Goal: Book appointment/travel/reservation

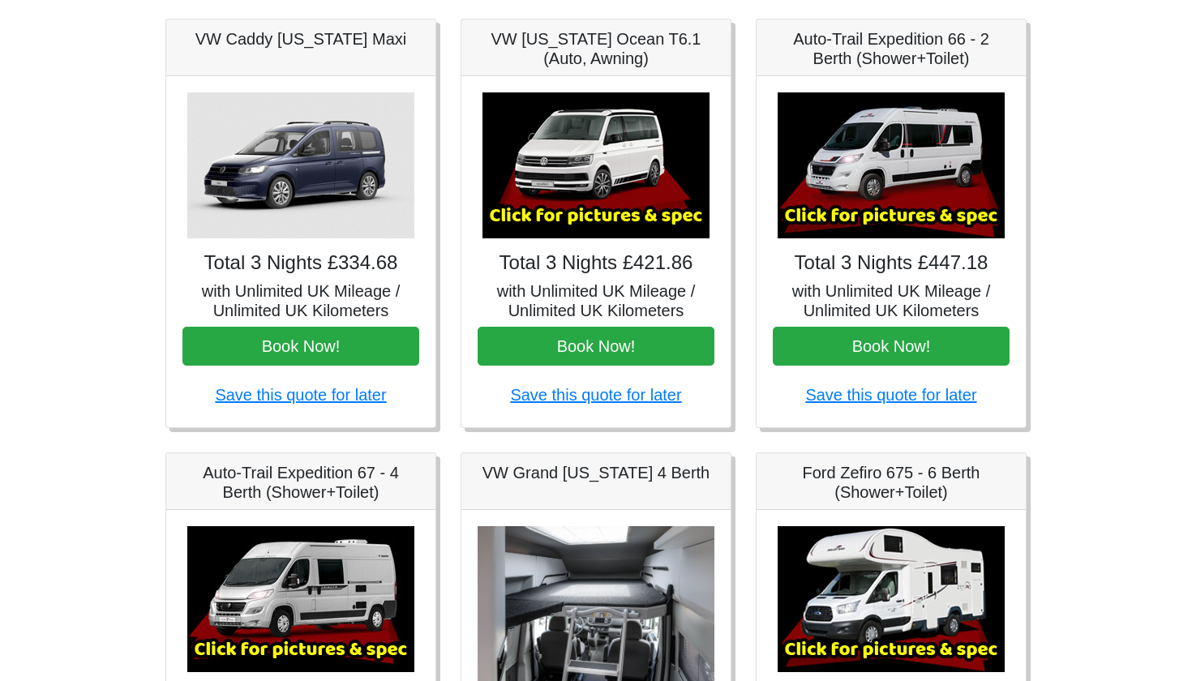
scroll to position [261, 0]
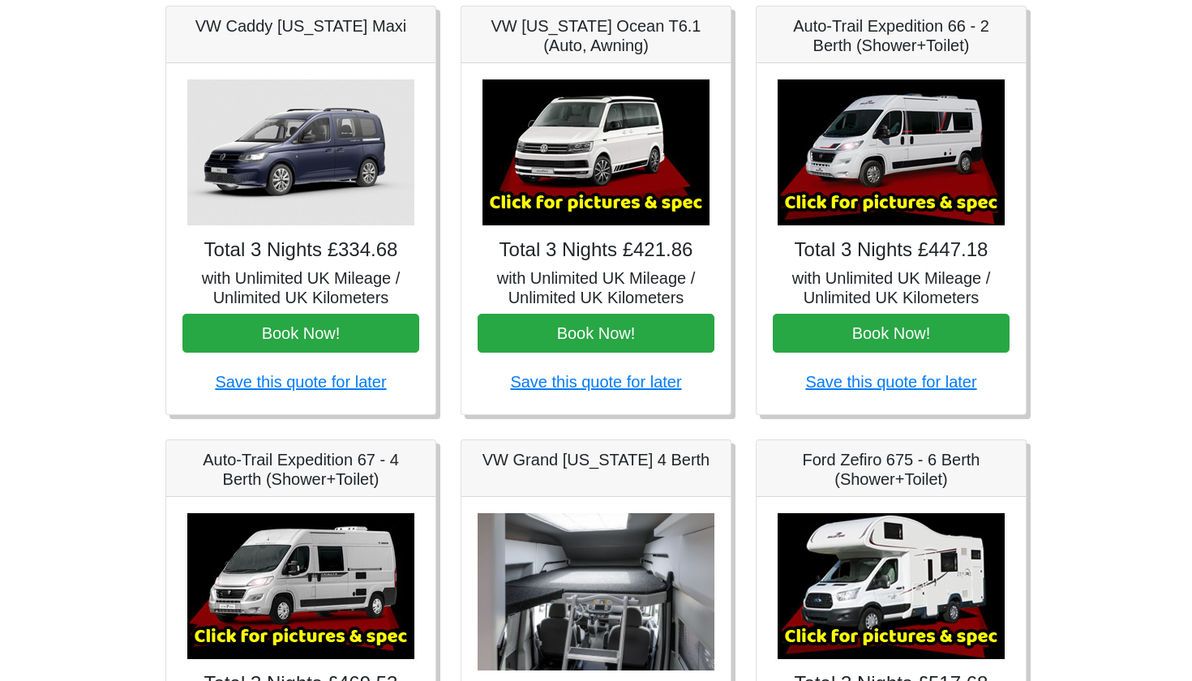
click at [321, 173] on img at bounding box center [300, 152] width 227 height 146
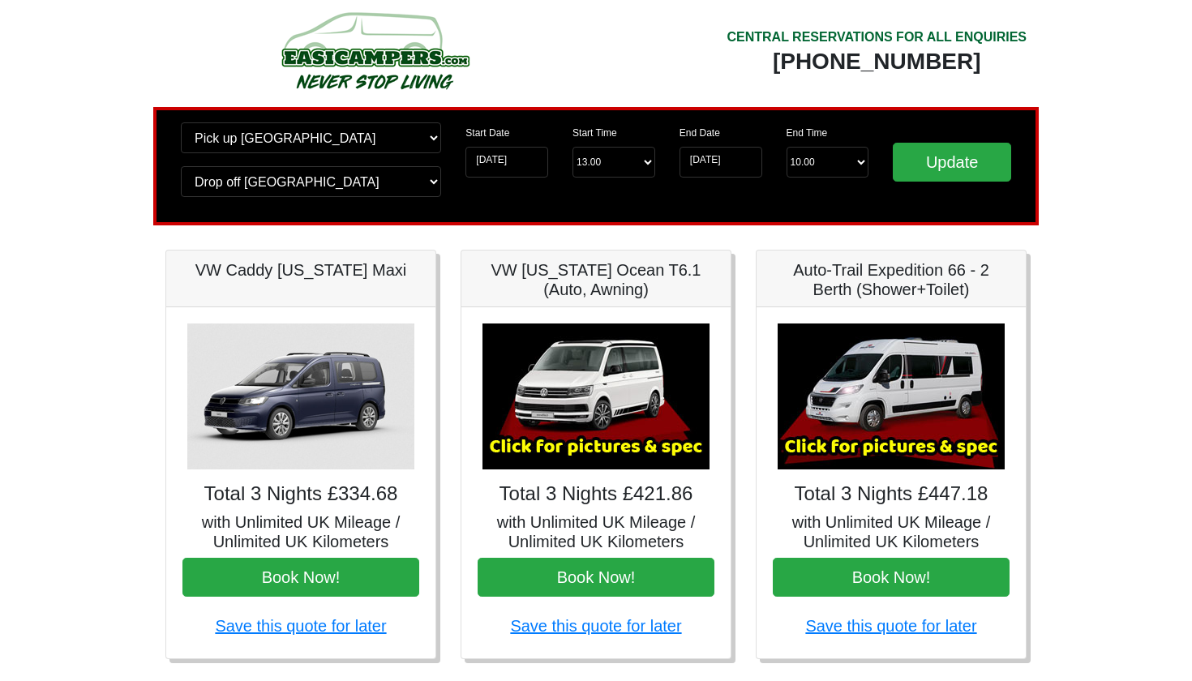
scroll to position [15, 0]
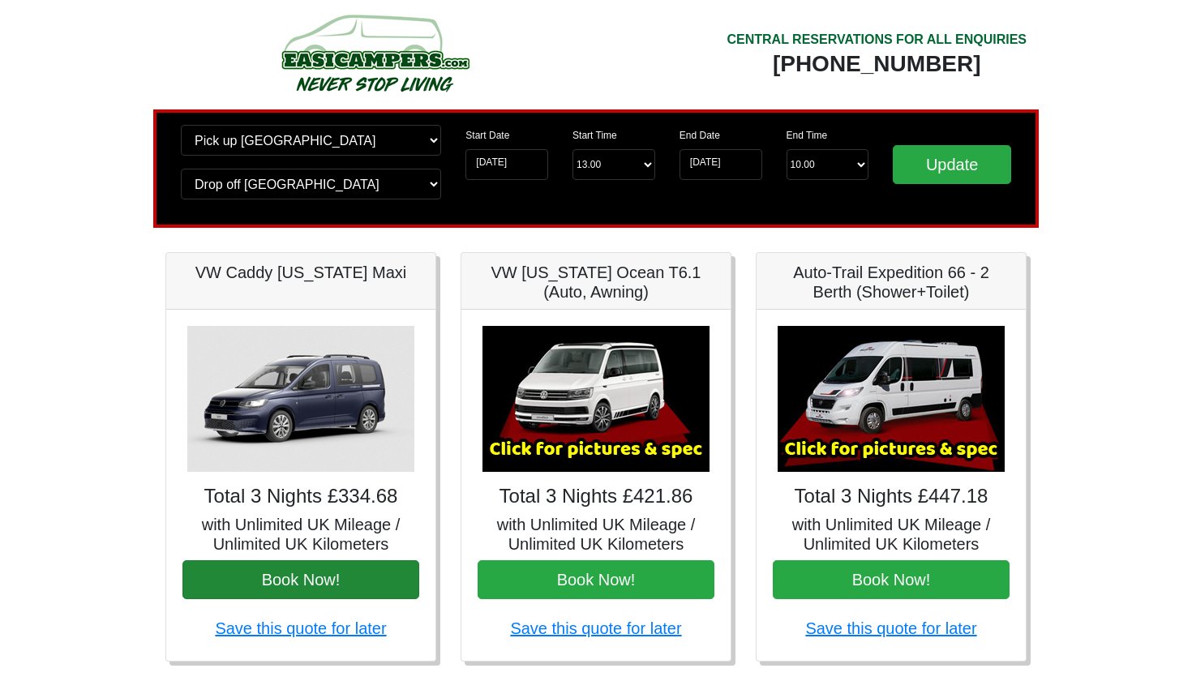
click at [292, 580] on button "Book Now!" at bounding box center [300, 579] width 237 height 39
click at [351, 577] on button "Book Now!" at bounding box center [300, 579] width 237 height 39
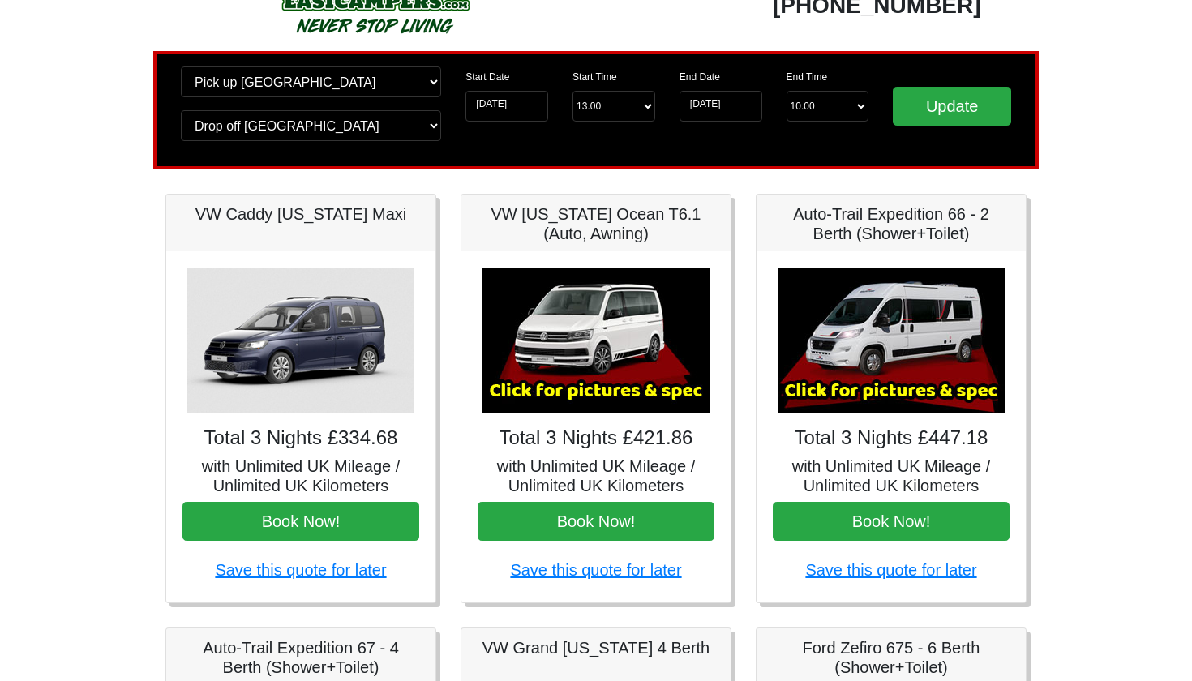
scroll to position [69, 0]
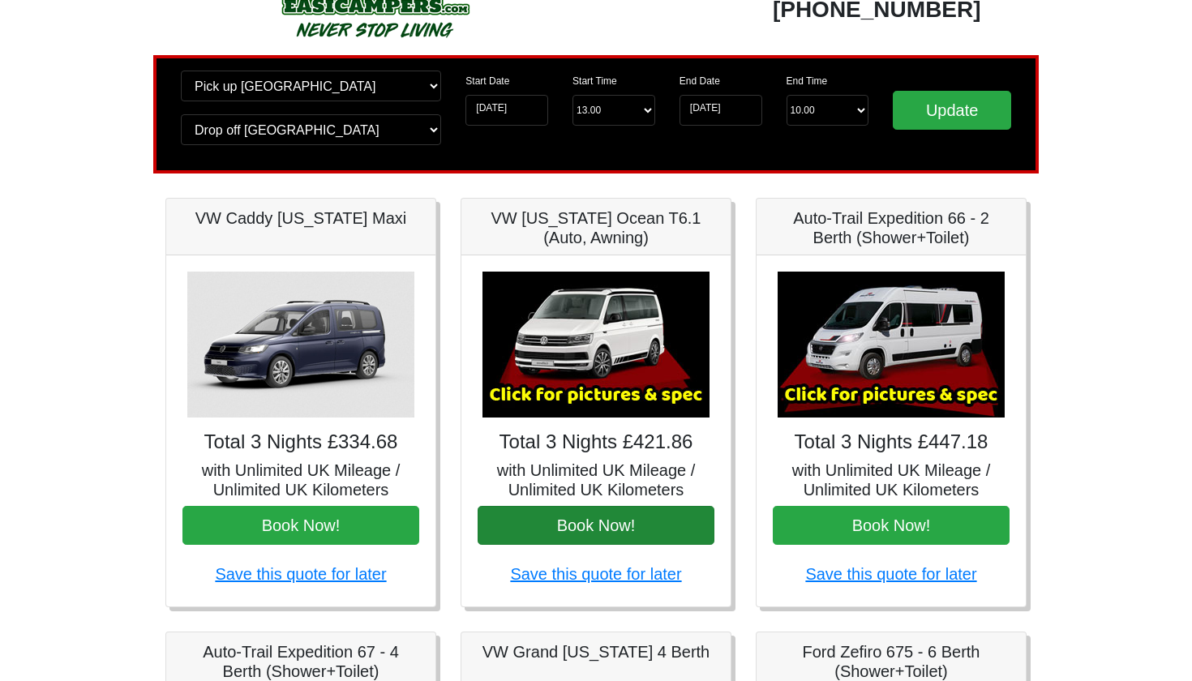
click at [632, 520] on button "Book Now!" at bounding box center [595, 525] width 237 height 39
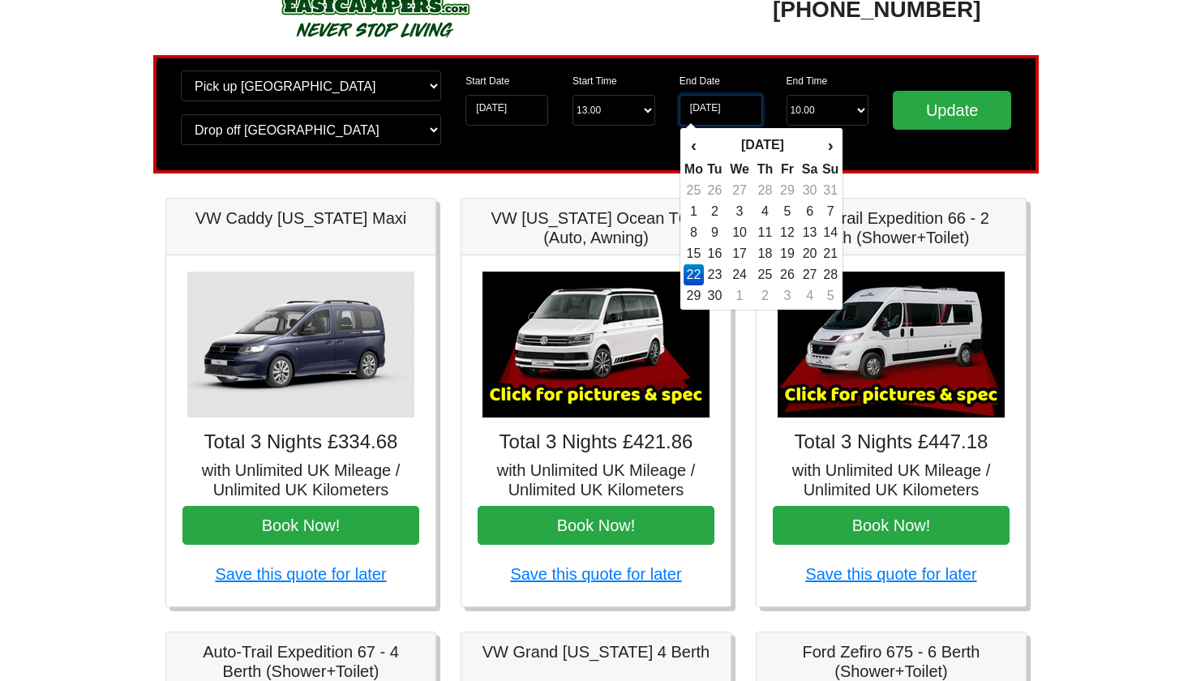
click at [745, 107] on input "22-09-2025" at bounding box center [720, 110] width 83 height 31
click at [737, 274] on td "24" at bounding box center [740, 274] width 28 height 21
type input "[DATE]"
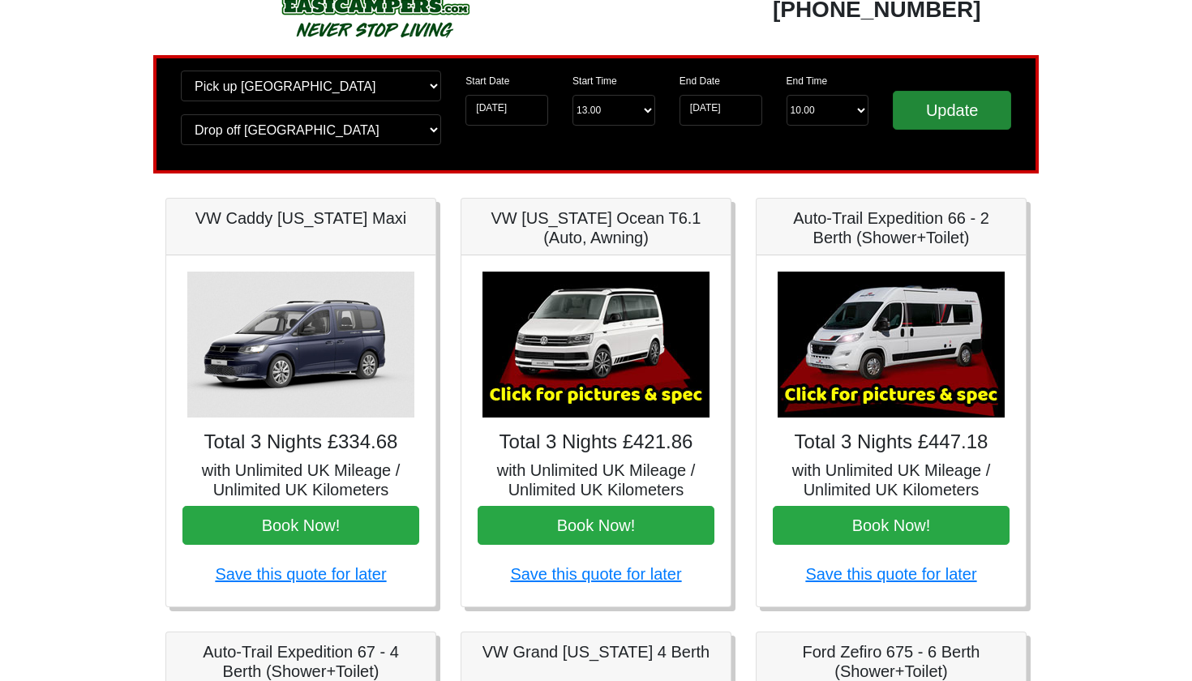
click at [940, 120] on input "Update" at bounding box center [952, 110] width 118 height 39
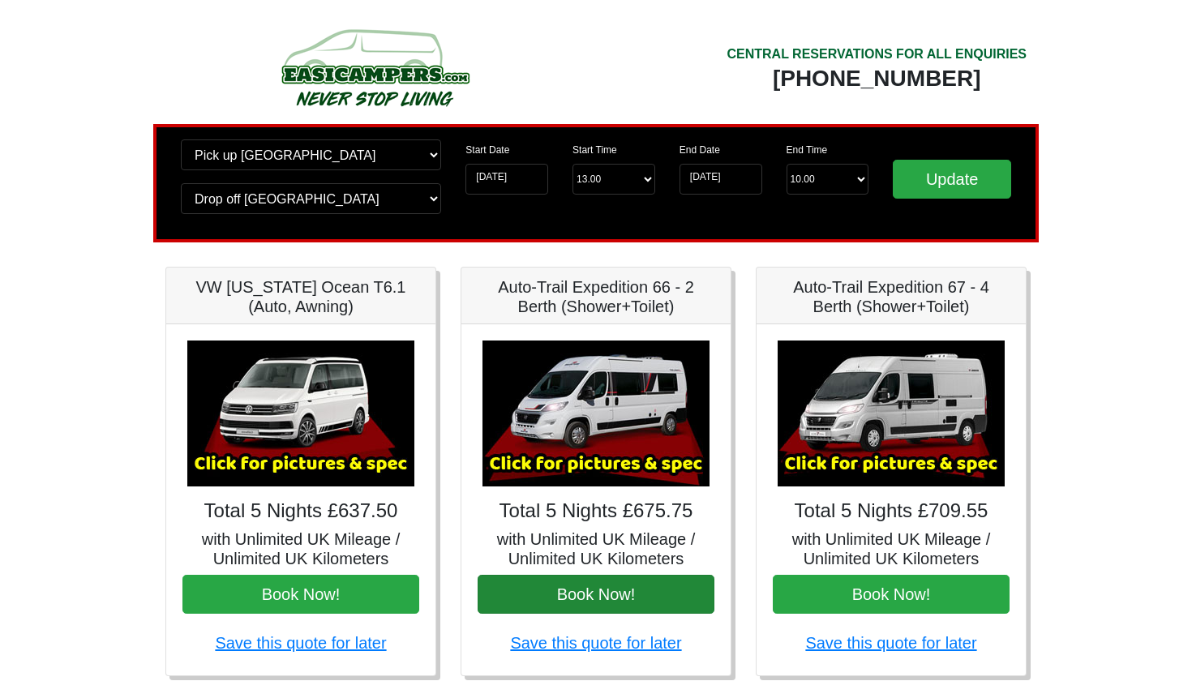
click at [531, 593] on button "Book Now!" at bounding box center [595, 594] width 237 height 39
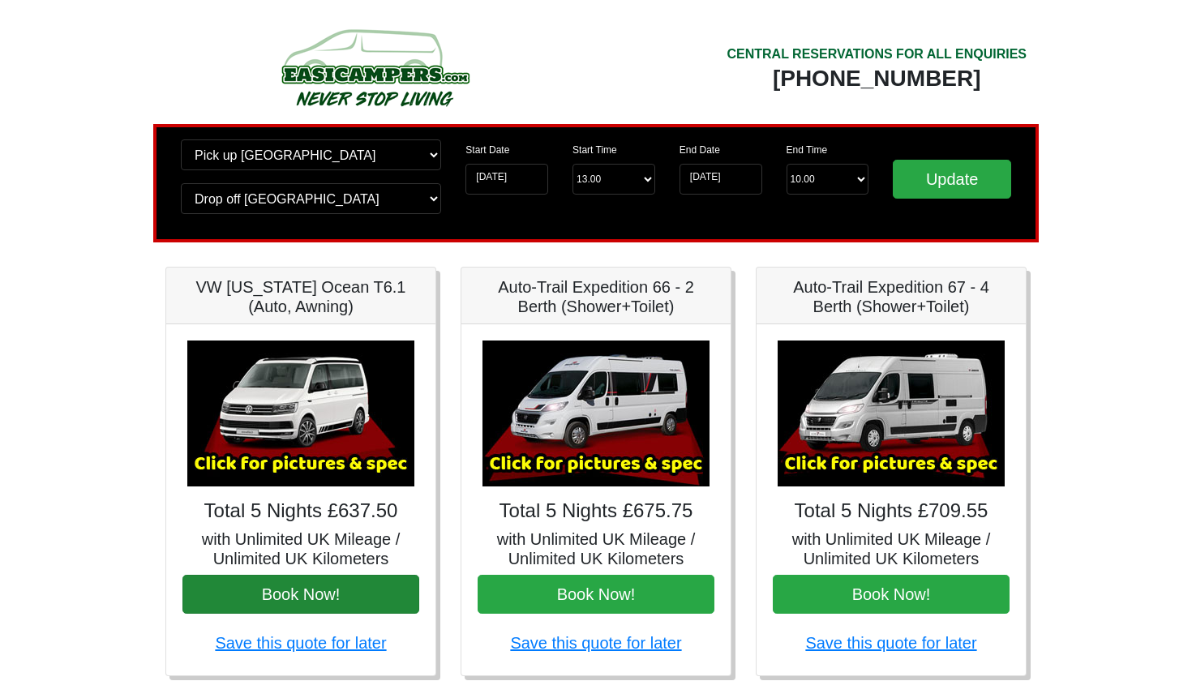
click at [340, 592] on button "Book Now!" at bounding box center [300, 594] width 237 height 39
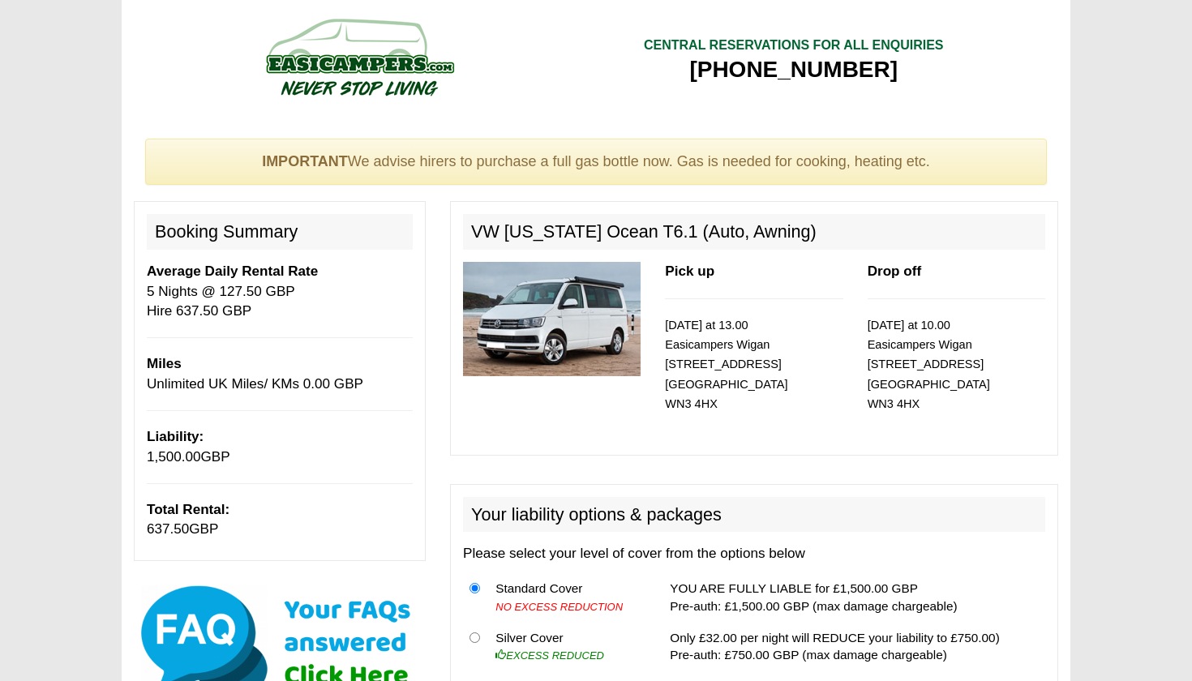
click at [563, 306] on img at bounding box center [552, 319] width 178 height 114
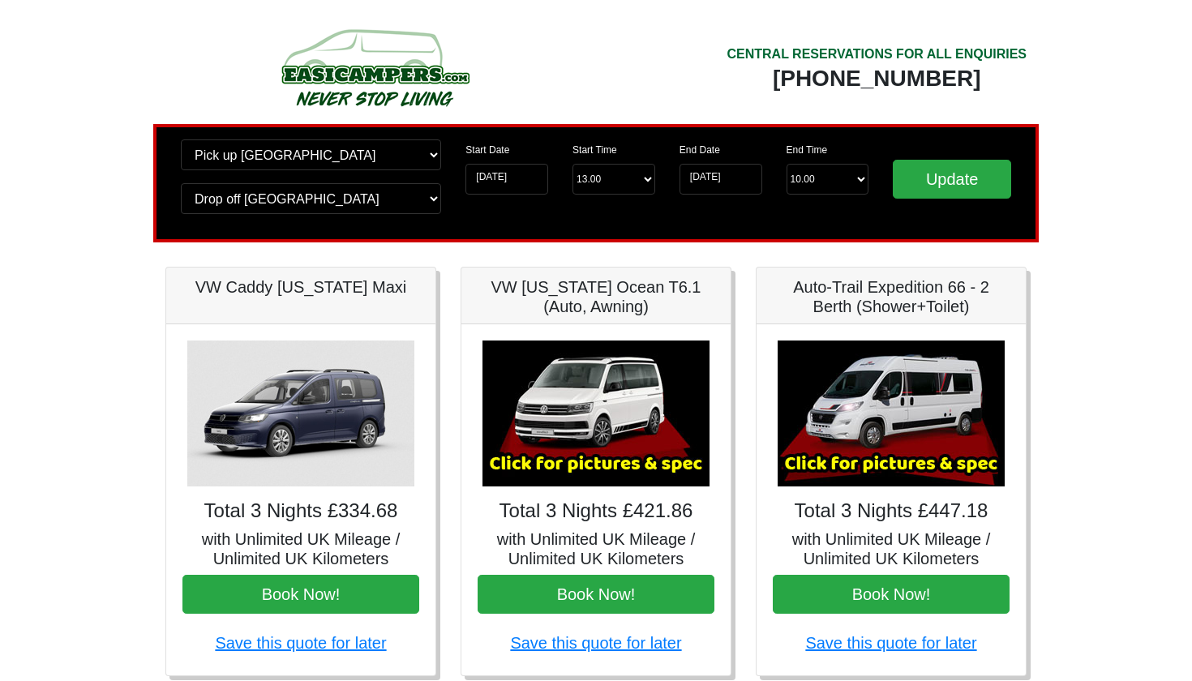
scroll to position [69, 0]
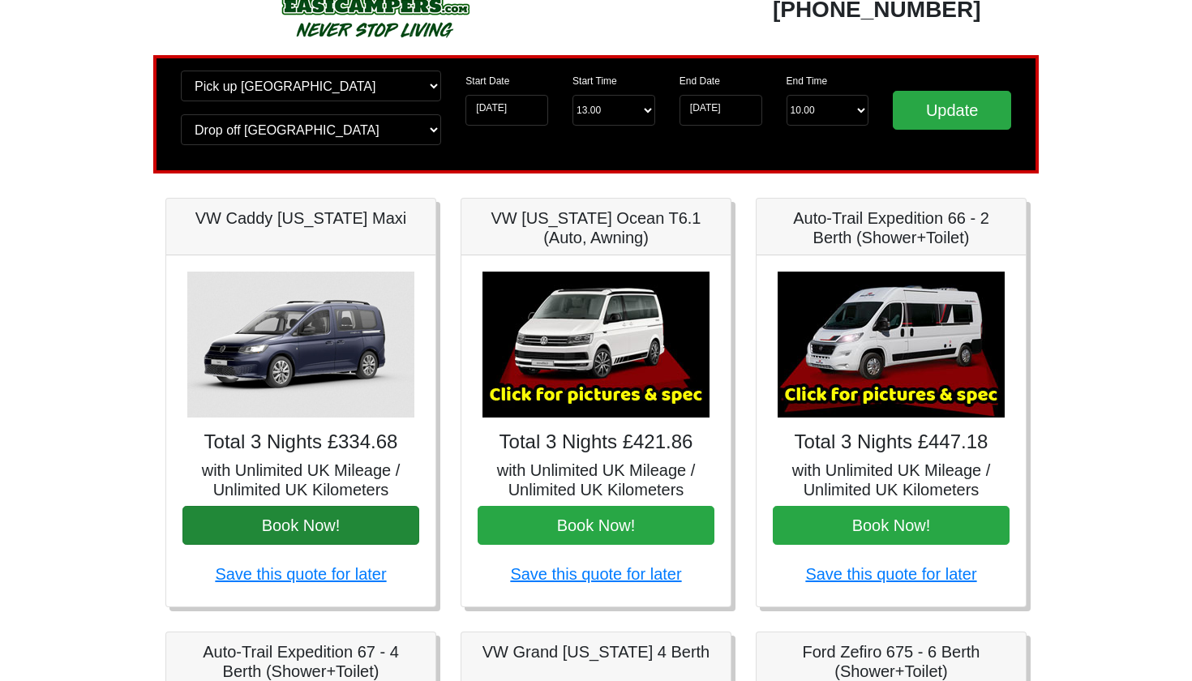
click at [300, 526] on button "Book Now!" at bounding box center [300, 525] width 237 height 39
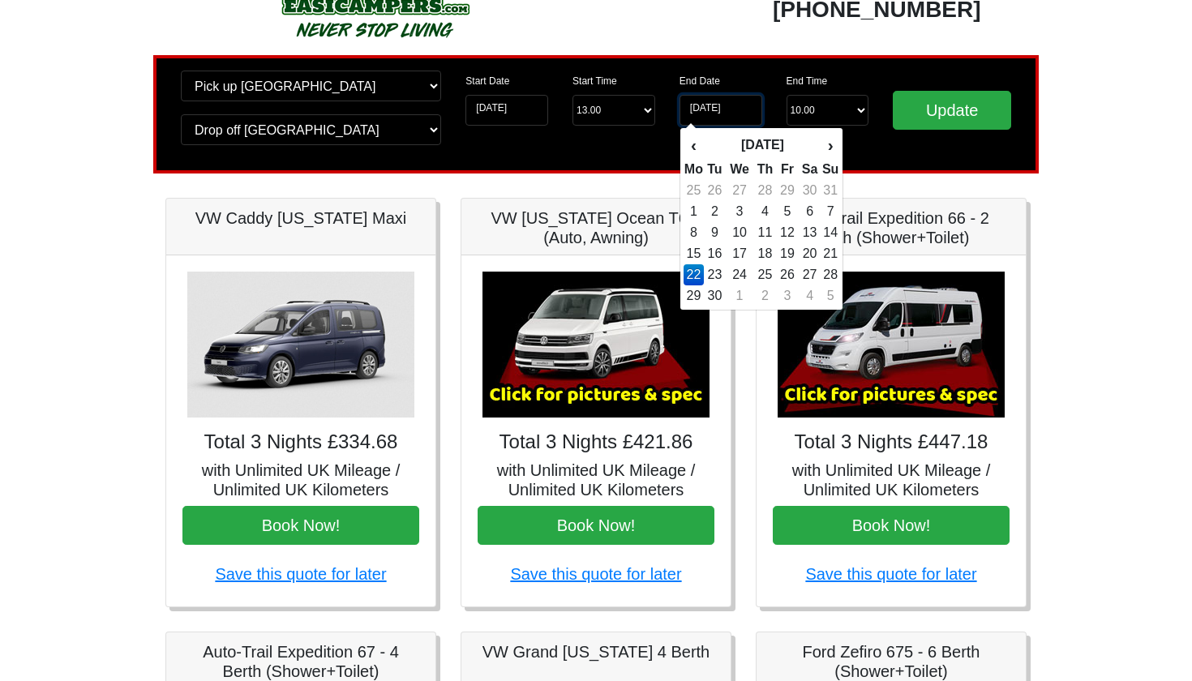
click at [744, 114] on input "22-09-2025" at bounding box center [720, 110] width 83 height 31
click at [743, 278] on td "24" at bounding box center [740, 274] width 28 height 21
type input "[DATE]"
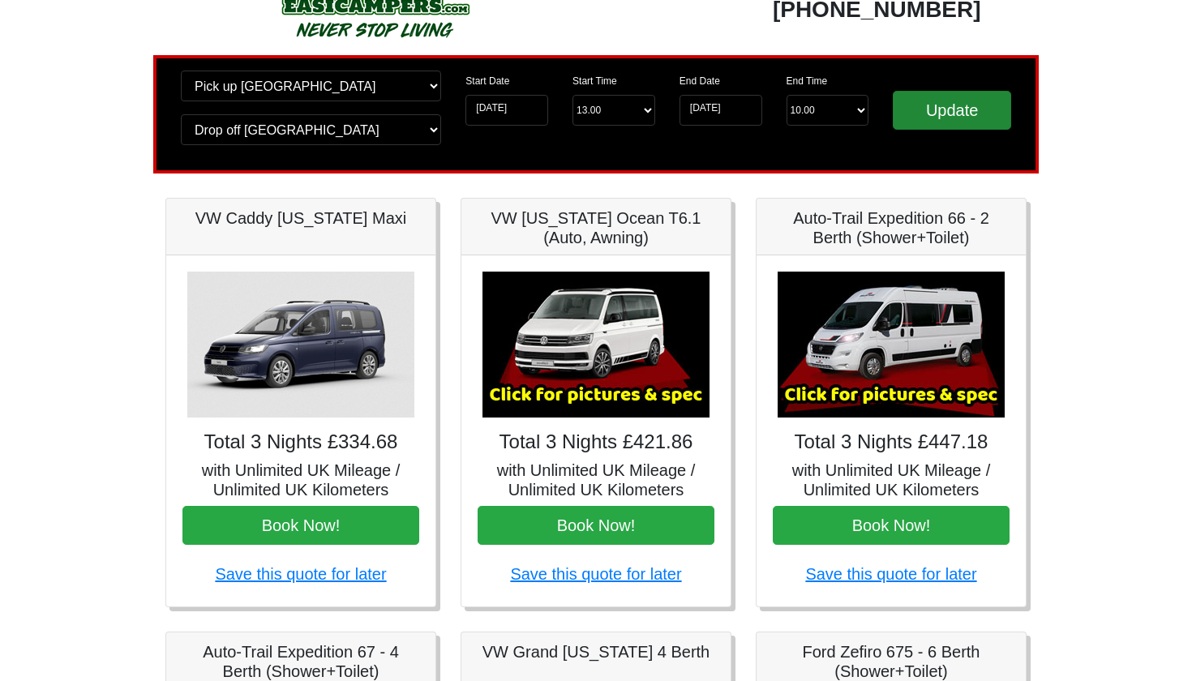
click at [947, 125] on input "Update" at bounding box center [952, 110] width 118 height 39
